Goal: Task Accomplishment & Management: Manage account settings

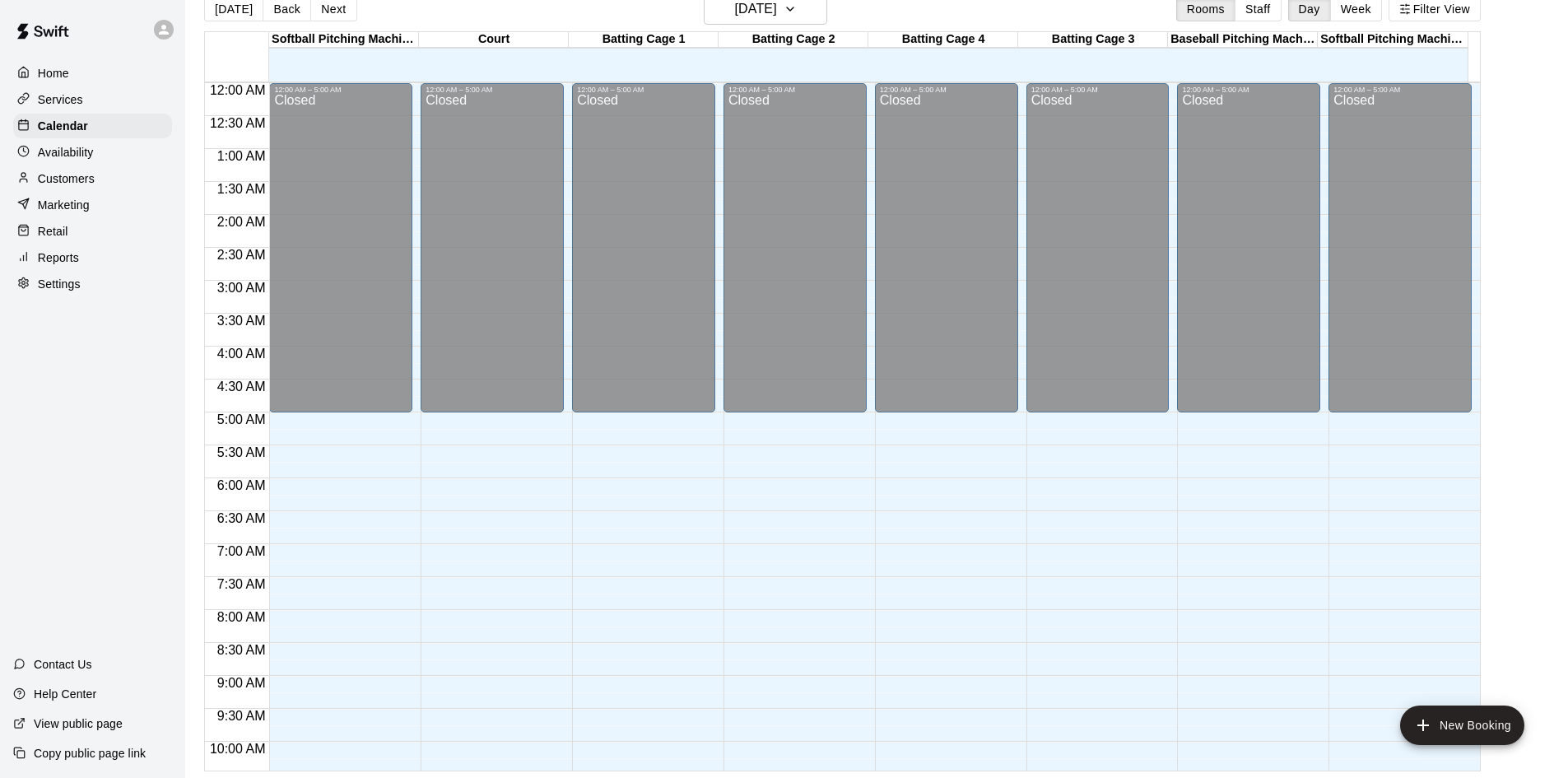
scroll to position [813, 0]
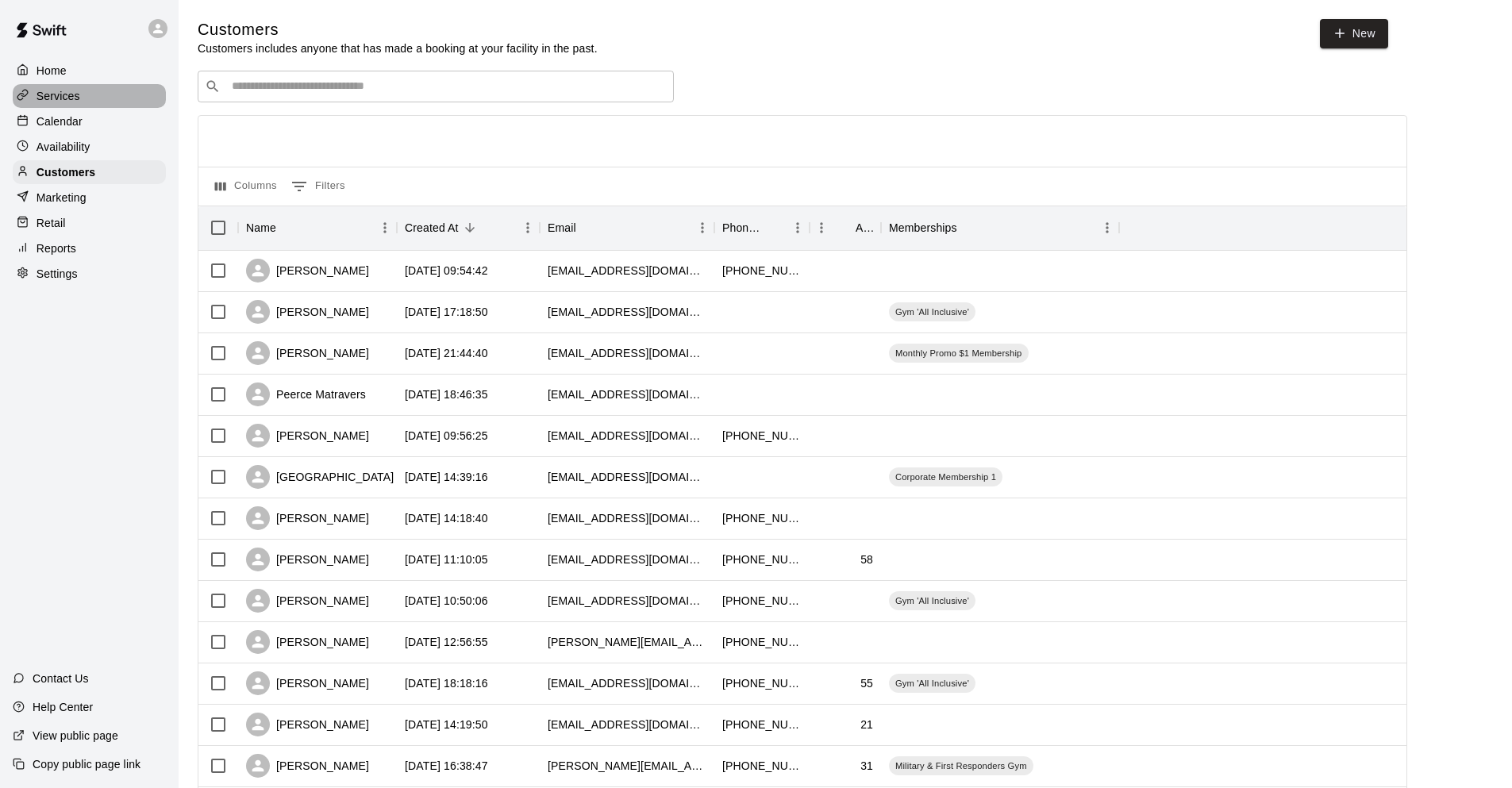
click at [102, 103] on div "Services" at bounding box center [89, 96] width 153 height 24
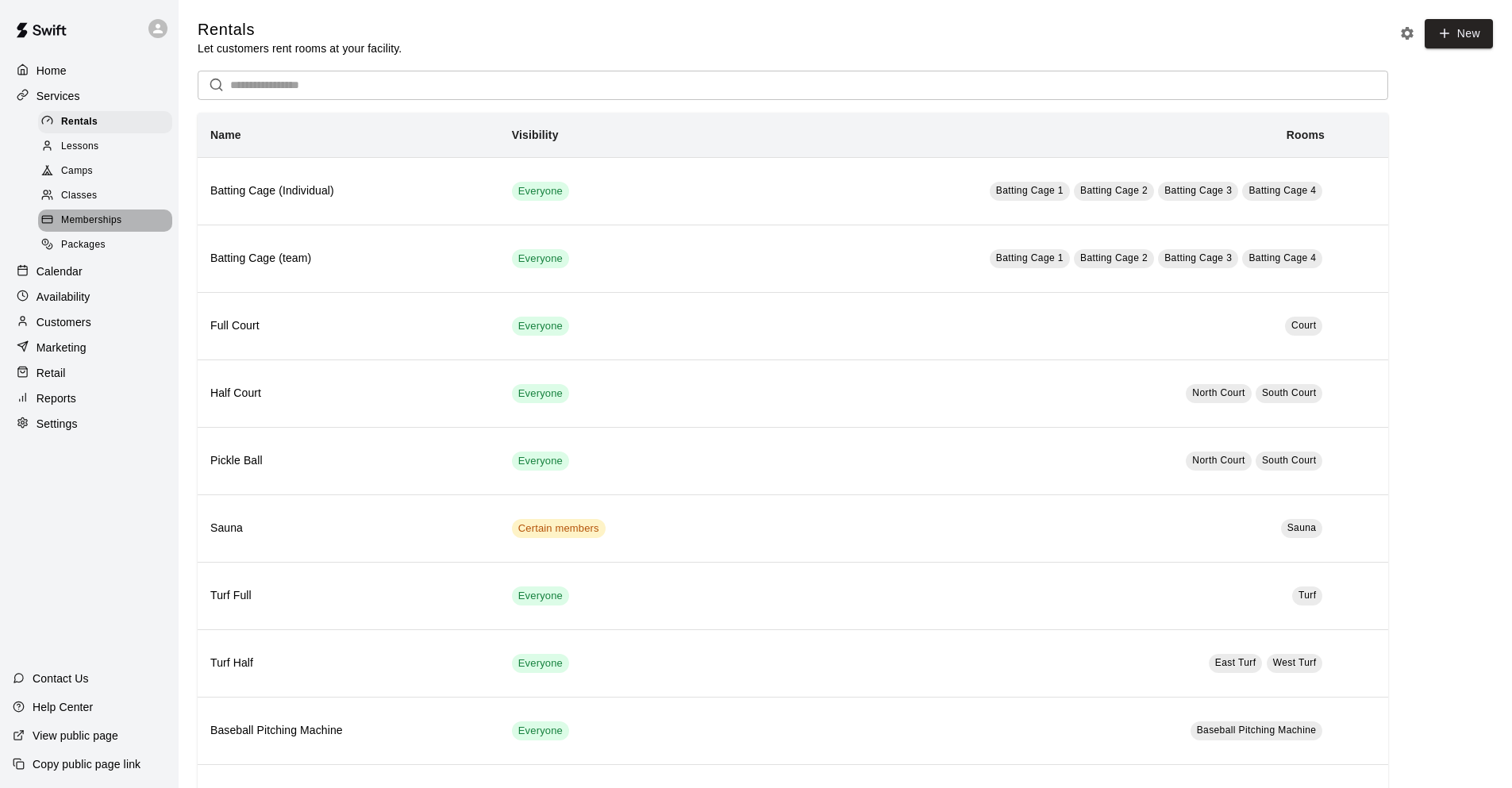
click at [106, 215] on div "Memberships" at bounding box center [105, 221] width 135 height 22
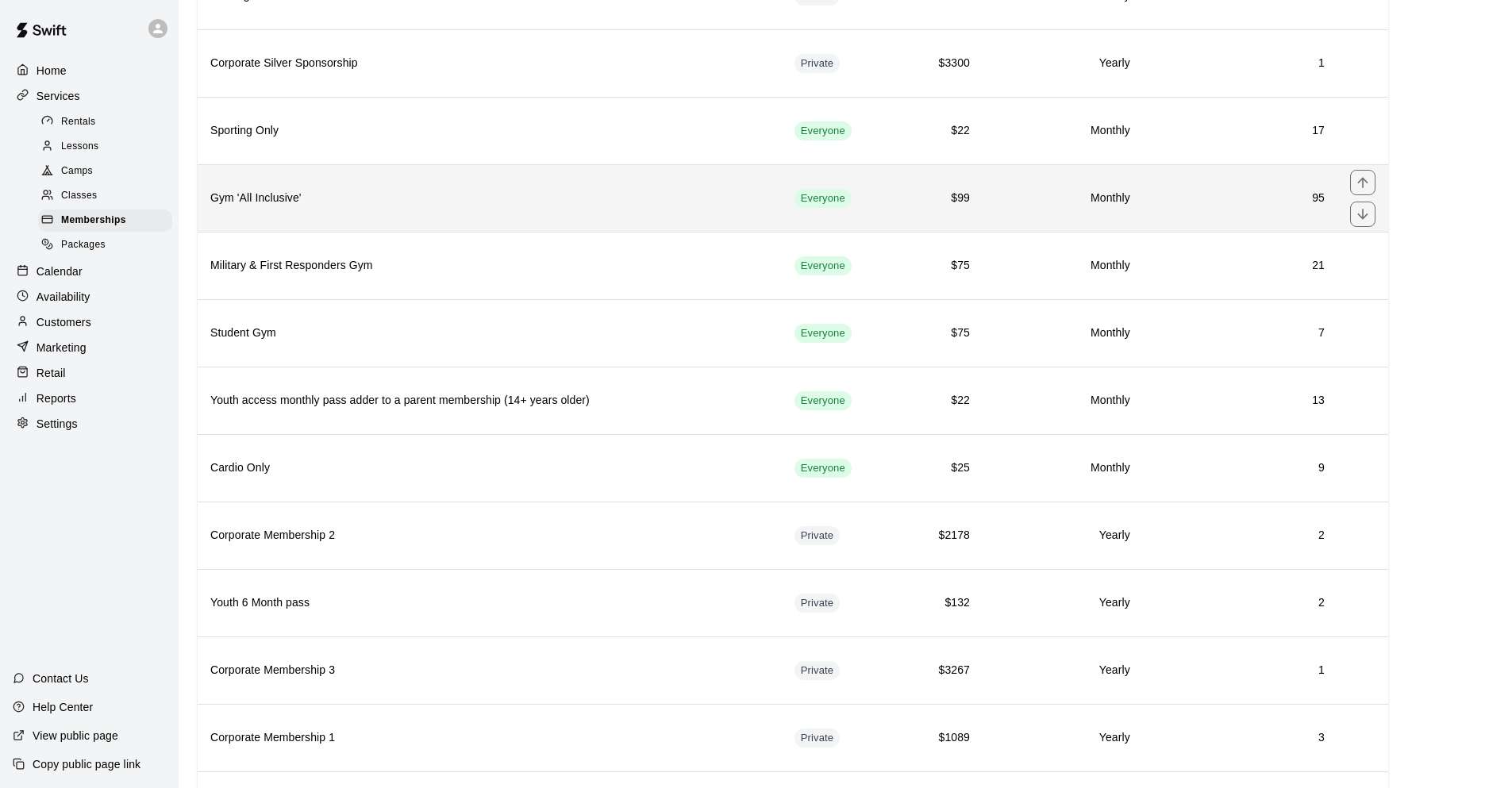
scroll to position [159, 0]
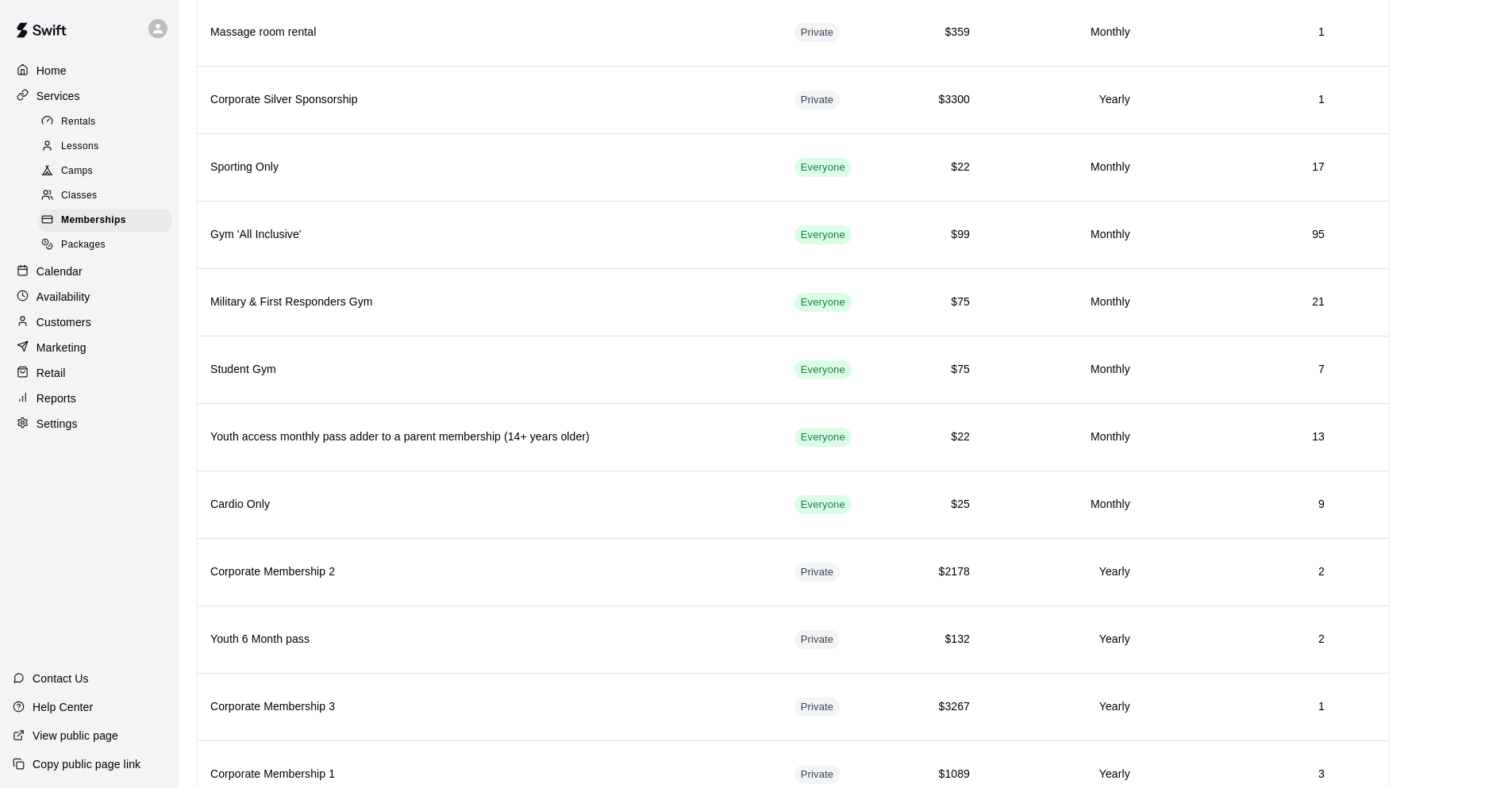
click at [90, 327] on p "Customers" at bounding box center [63, 322] width 55 height 16
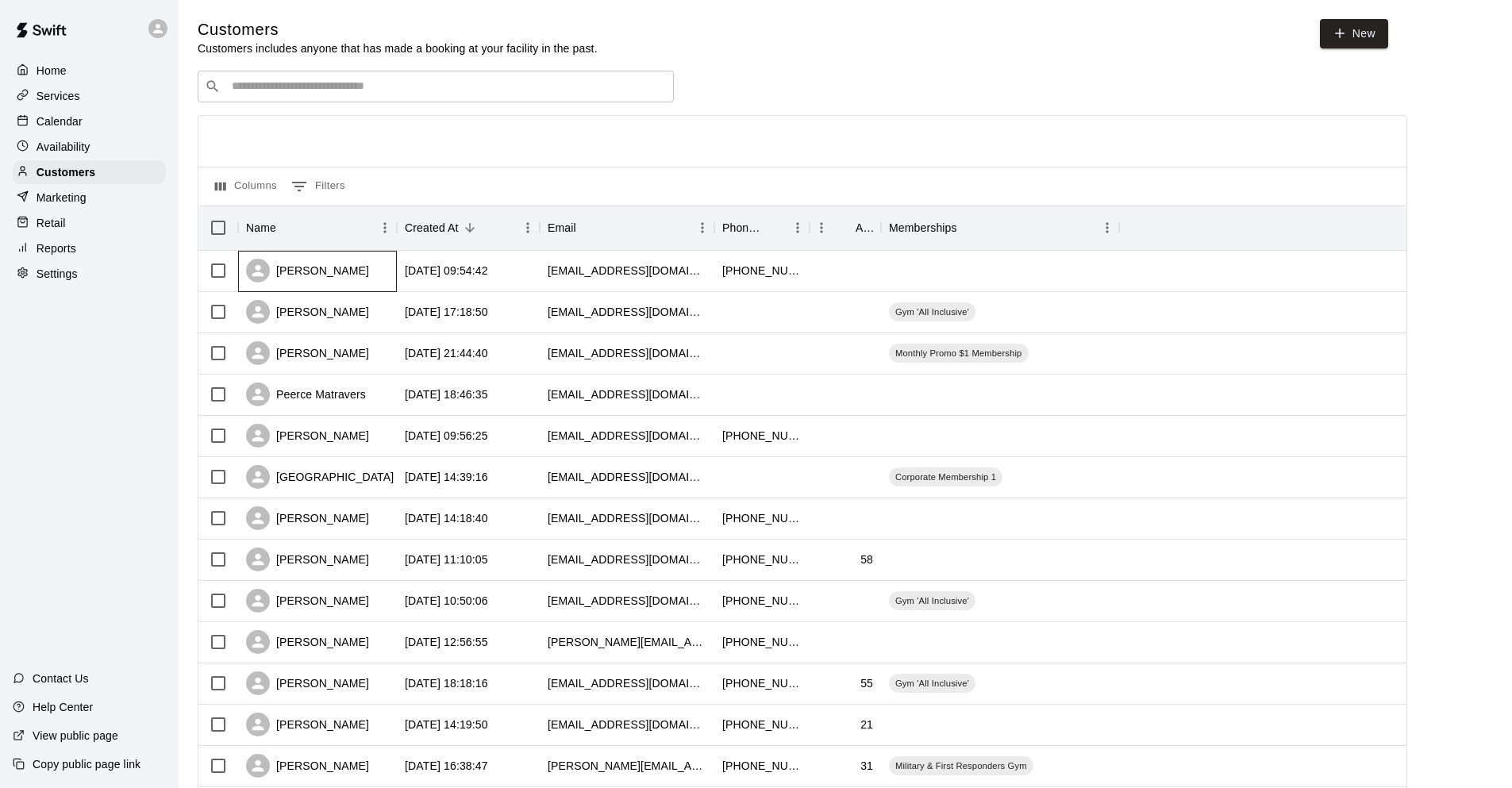
click at [382, 274] on div "McKayla Nunley" at bounding box center [317, 271] width 159 height 41
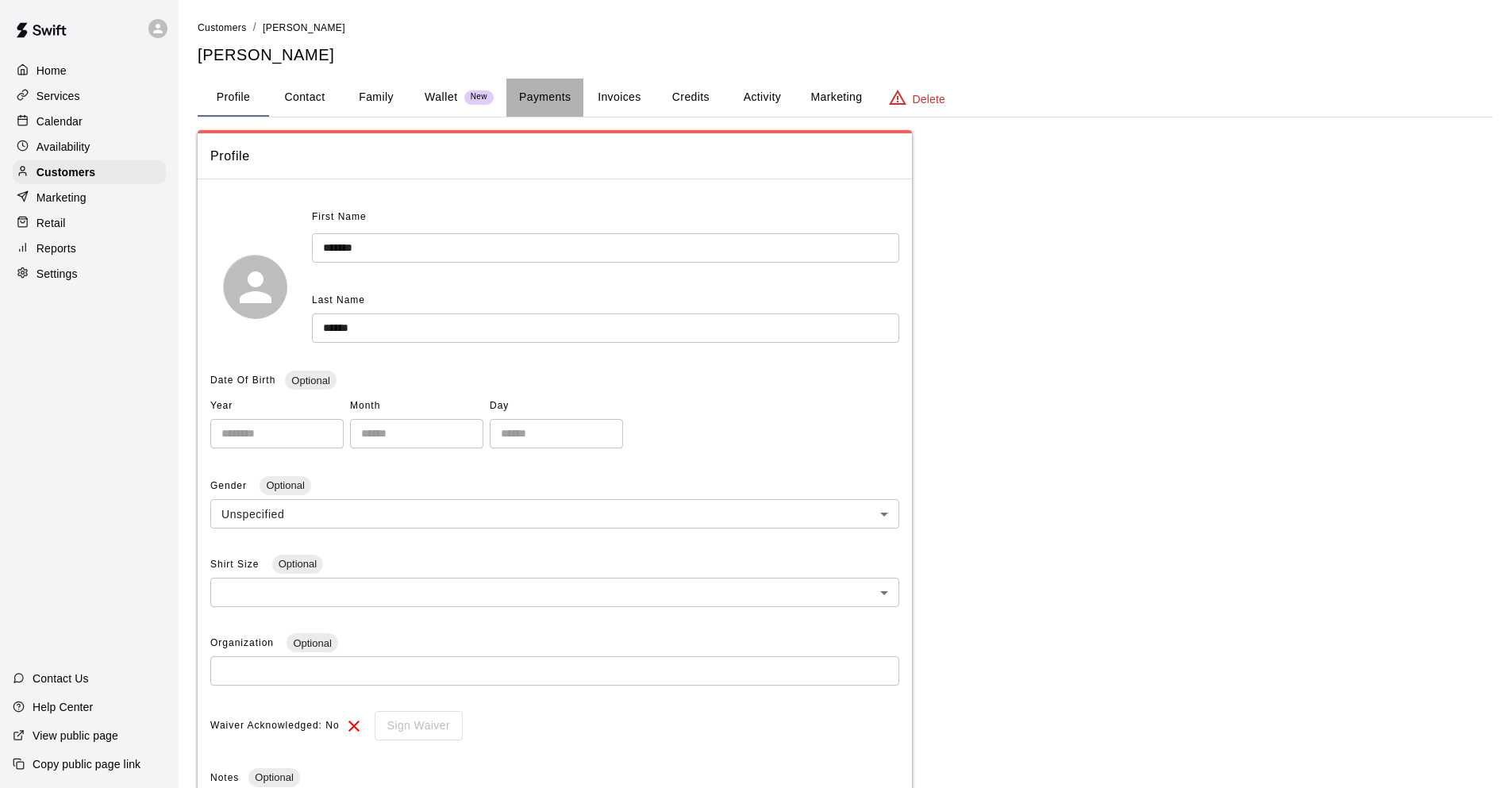
click at [540, 102] on button "Payments" at bounding box center [545, 97] width 77 height 38
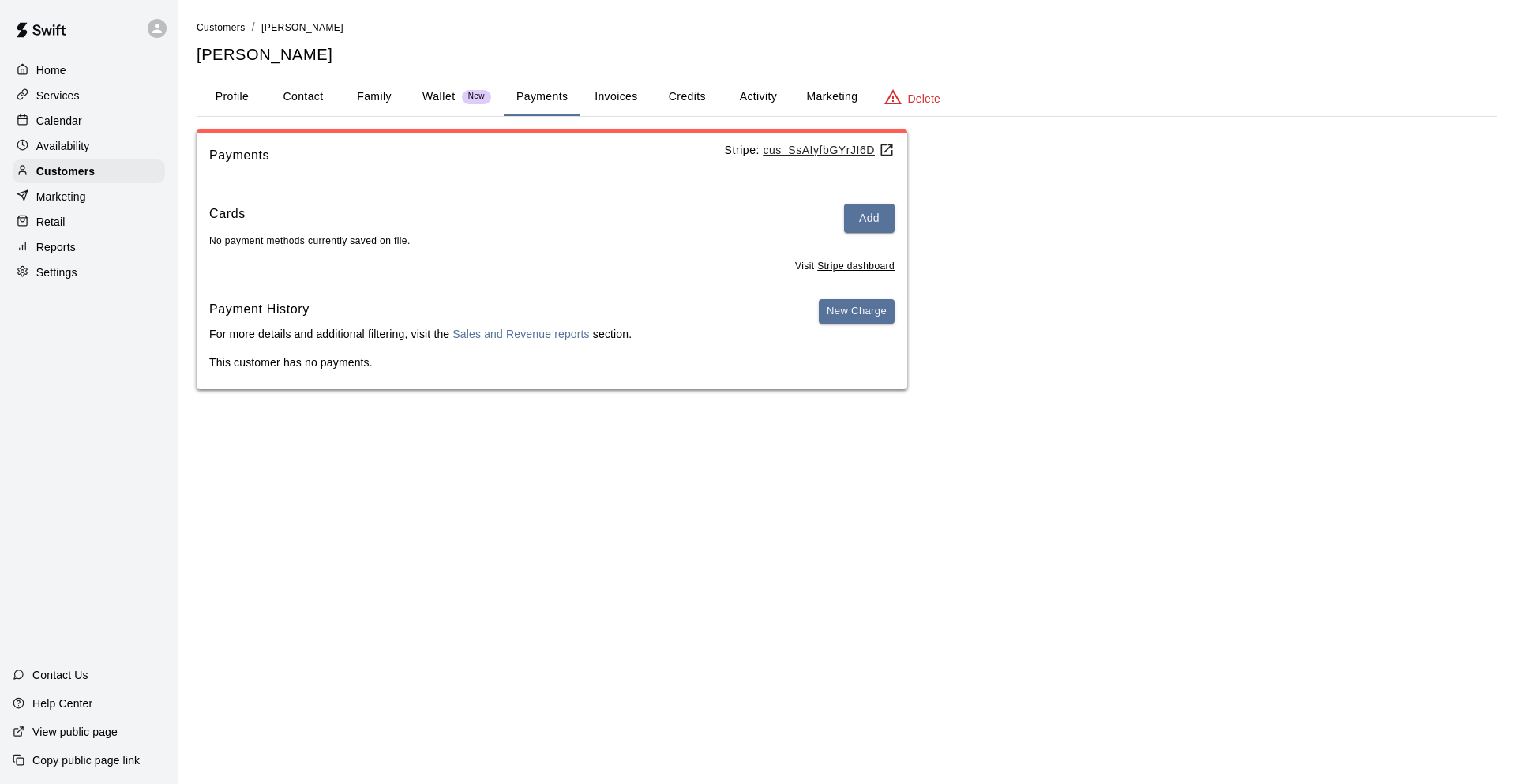
click at [763, 96] on button "Activity" at bounding box center [758, 97] width 71 height 38
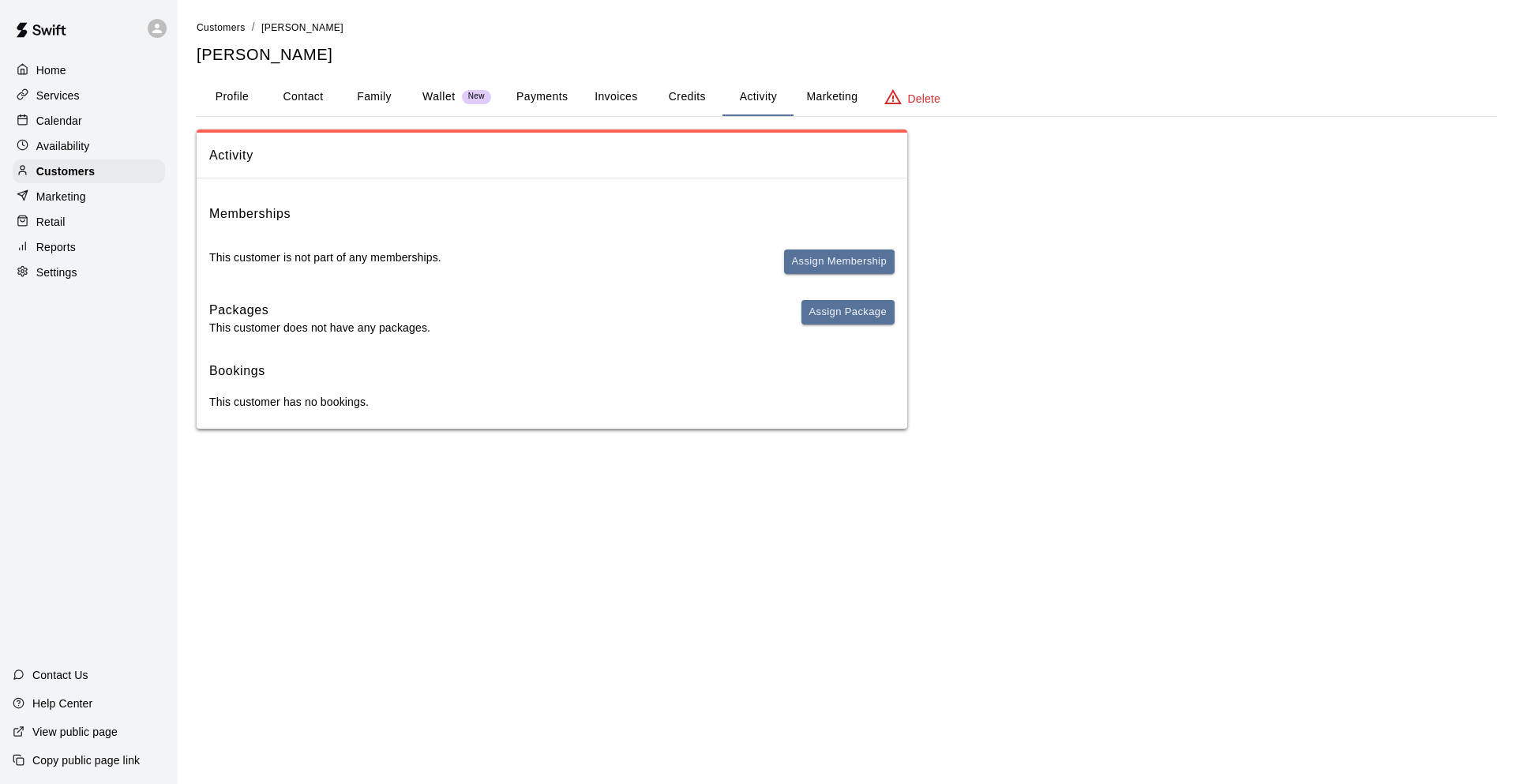
click at [308, 96] on button "Contact" at bounding box center [303, 97] width 71 height 38
select select "**"
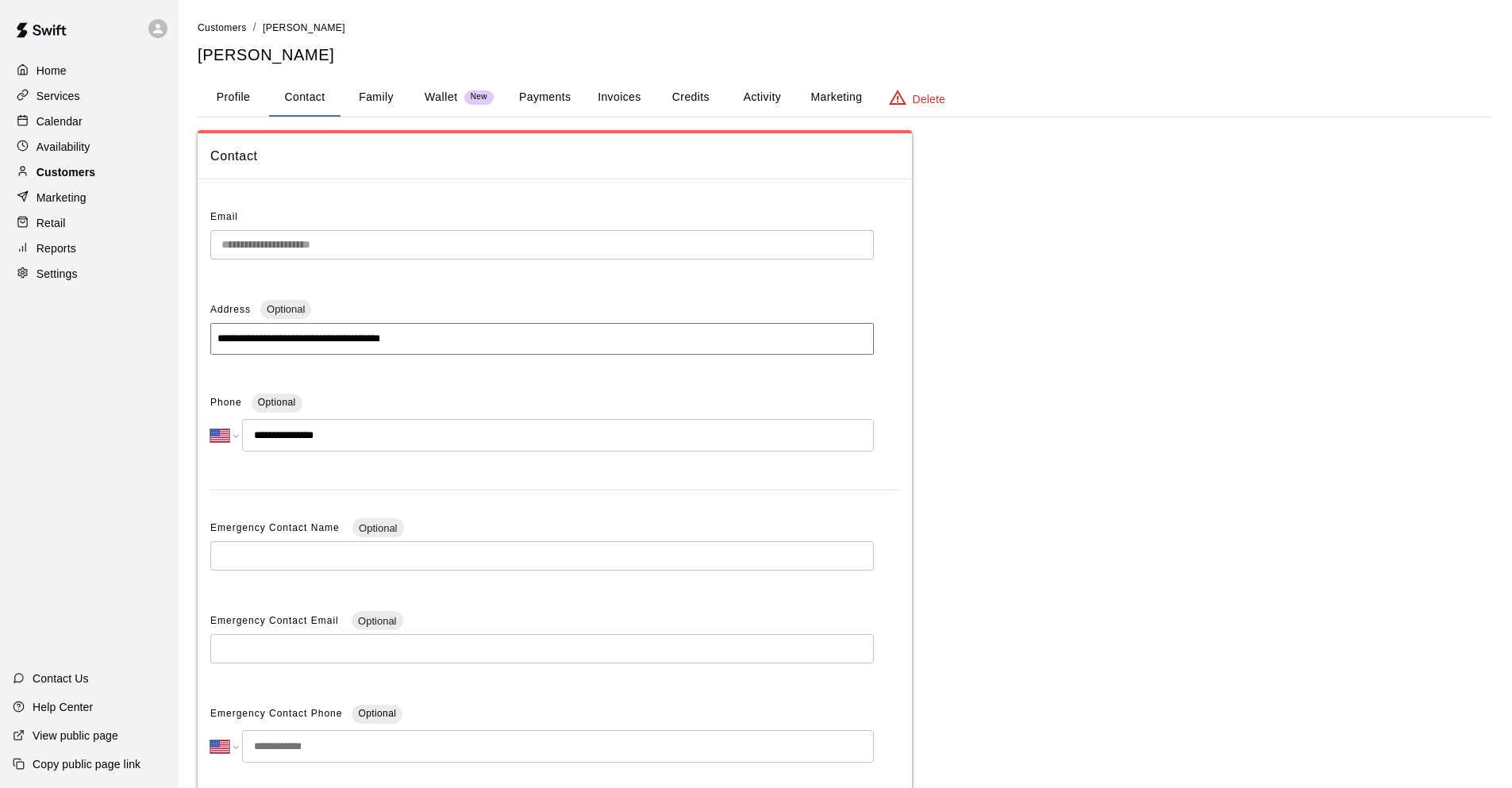
drag, startPoint x: 104, startPoint y: 178, endPoint x: 130, endPoint y: 173, distance: 26.5
click at [104, 178] on div "Customers" at bounding box center [89, 172] width 153 height 24
